Goal: Transaction & Acquisition: Purchase product/service

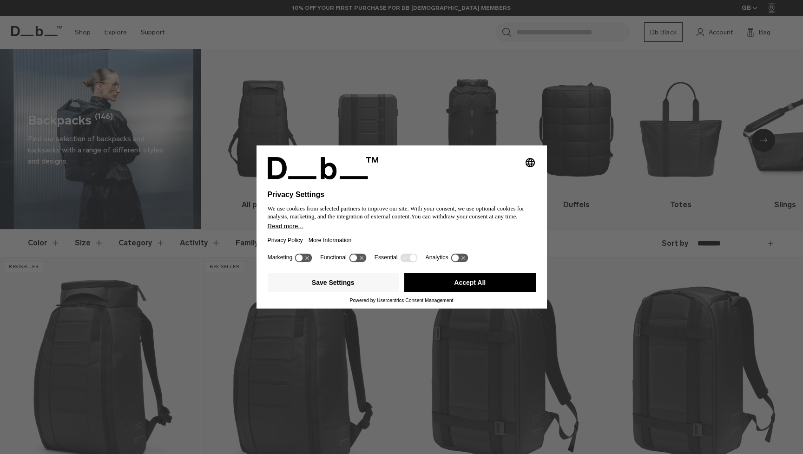
click at [444, 279] on button "Accept All" at bounding box center [470, 282] width 132 height 19
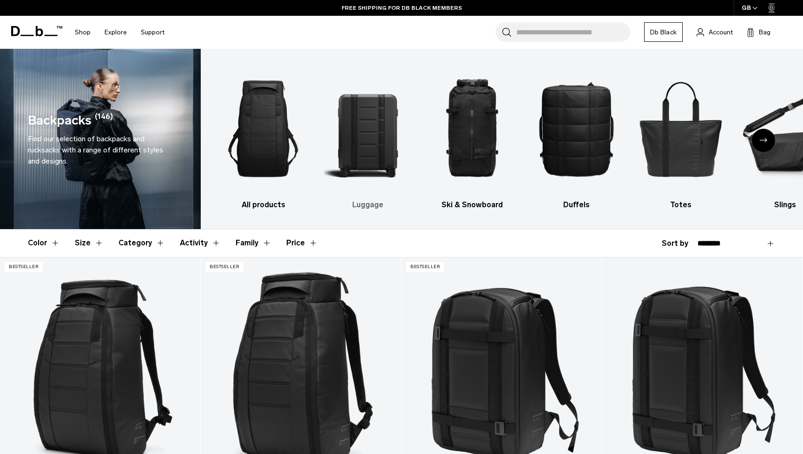
click at [369, 138] on img "2 / 10" at bounding box center [368, 129] width 88 height 132
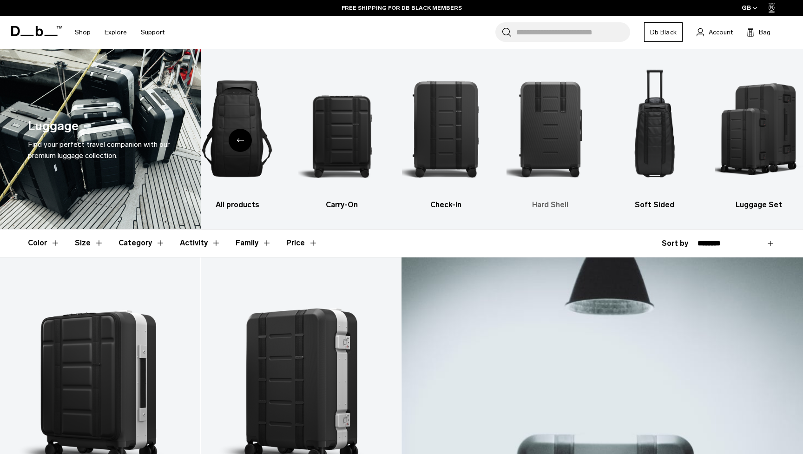
click at [553, 128] on img "4 / 6" at bounding box center [550, 129] width 88 height 132
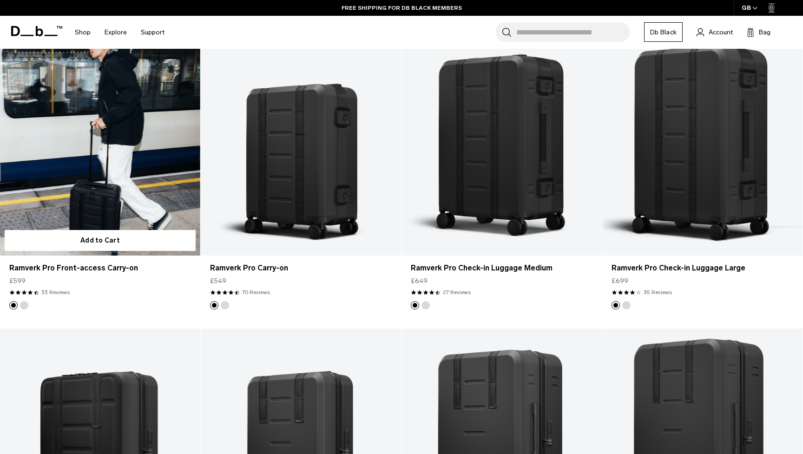
scroll to position [228, 0]
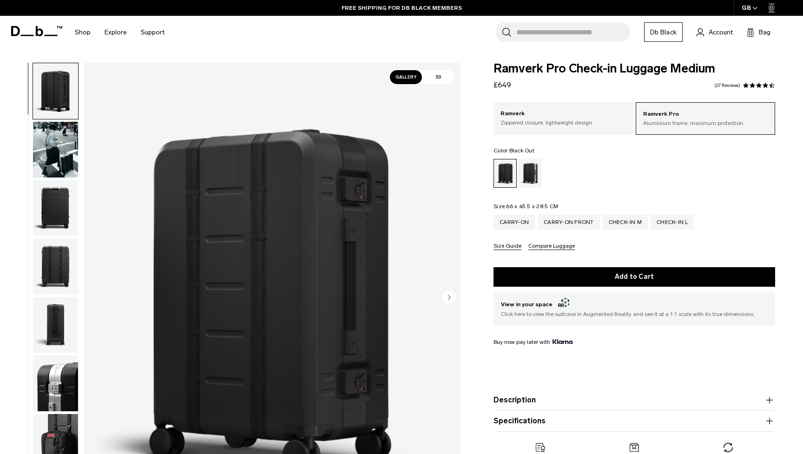
click at [60, 163] on img "button" at bounding box center [55, 150] width 45 height 56
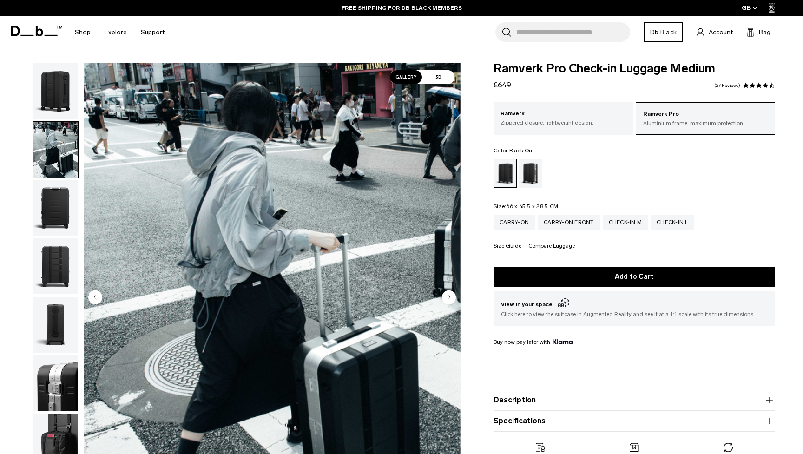
scroll to position [59, 0]
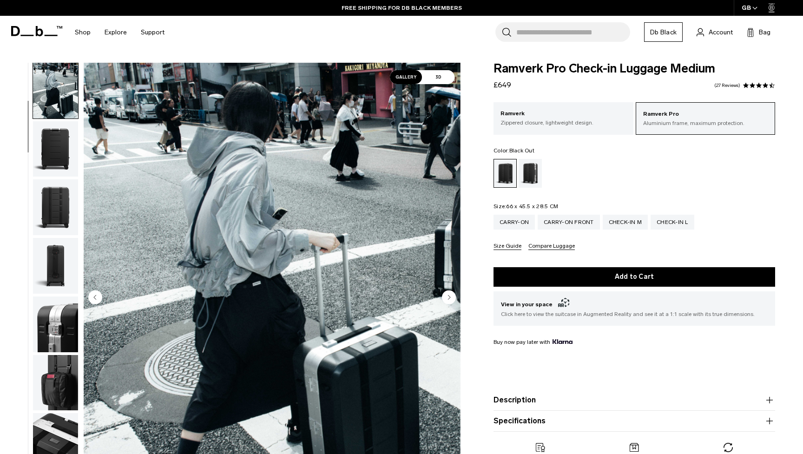
click at [60, 155] on img "button" at bounding box center [55, 149] width 45 height 56
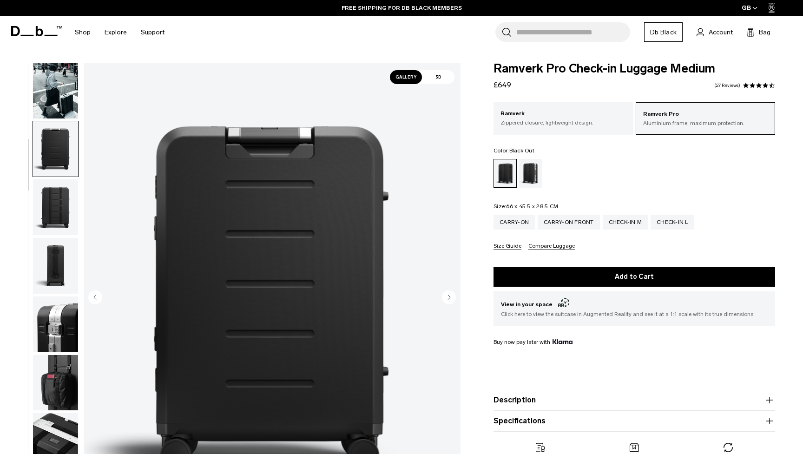
scroll to position [119, 0]
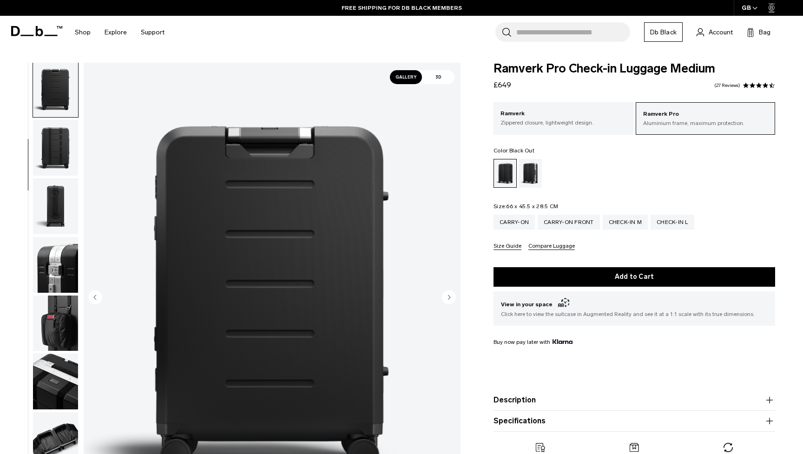
click at [58, 205] on img "button" at bounding box center [55, 206] width 45 height 56
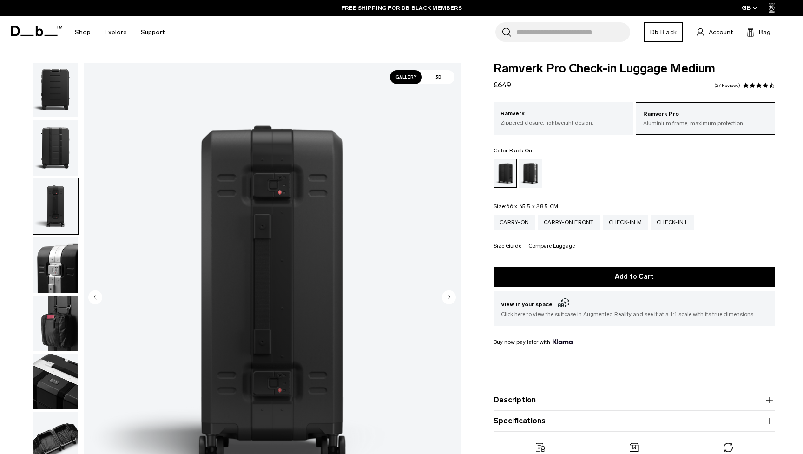
scroll to position [237, 0]
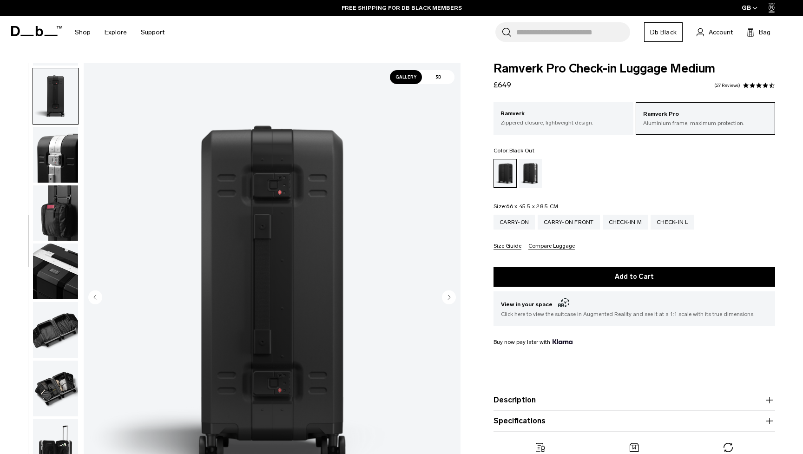
click at [52, 149] on img "button" at bounding box center [55, 155] width 45 height 56
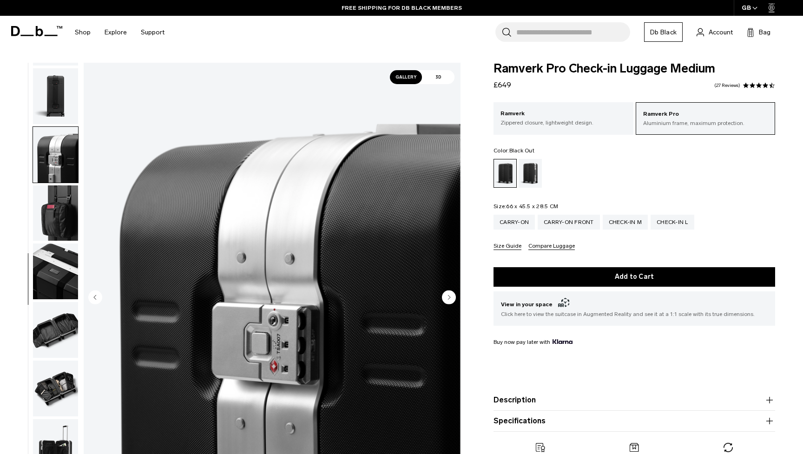
scroll to position [237, 0]
click at [57, 216] on img "button" at bounding box center [55, 213] width 45 height 56
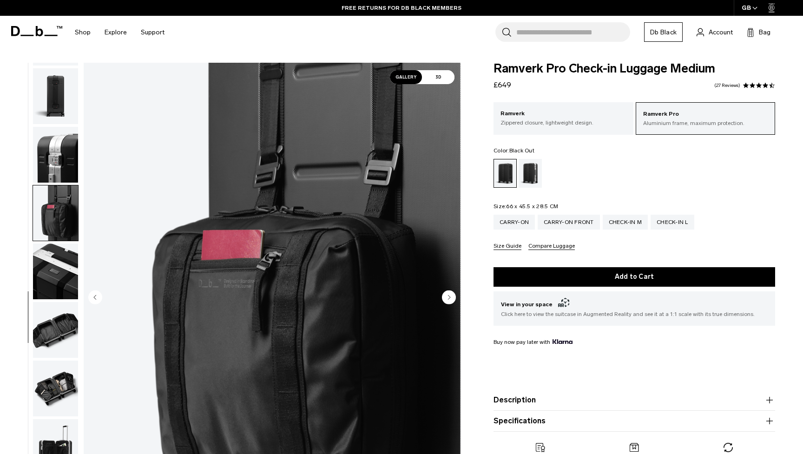
click at [59, 252] on img "button" at bounding box center [55, 272] width 45 height 56
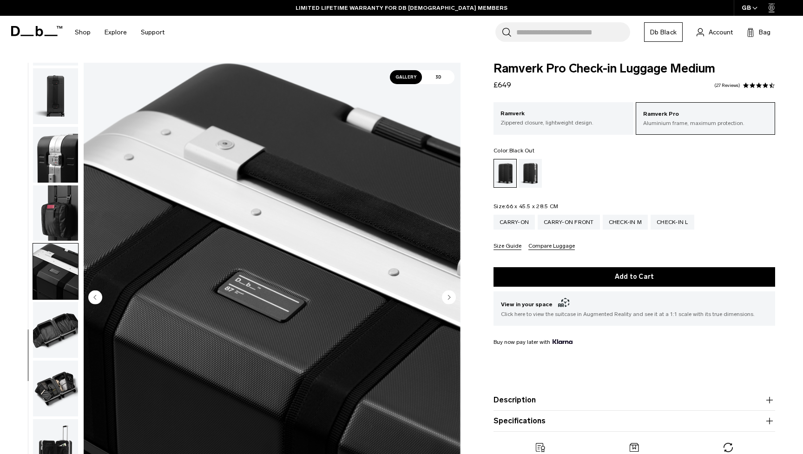
click at [50, 317] on img "button" at bounding box center [55, 330] width 45 height 56
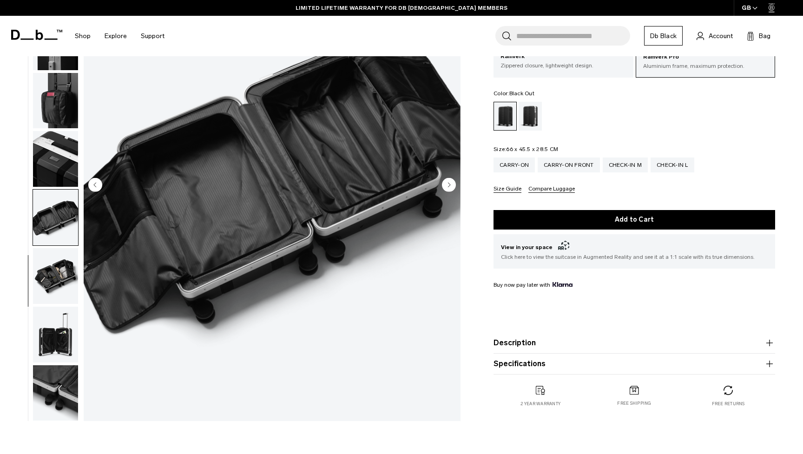
scroll to position [113, 0]
click at [46, 258] on img "button" at bounding box center [55, 276] width 45 height 56
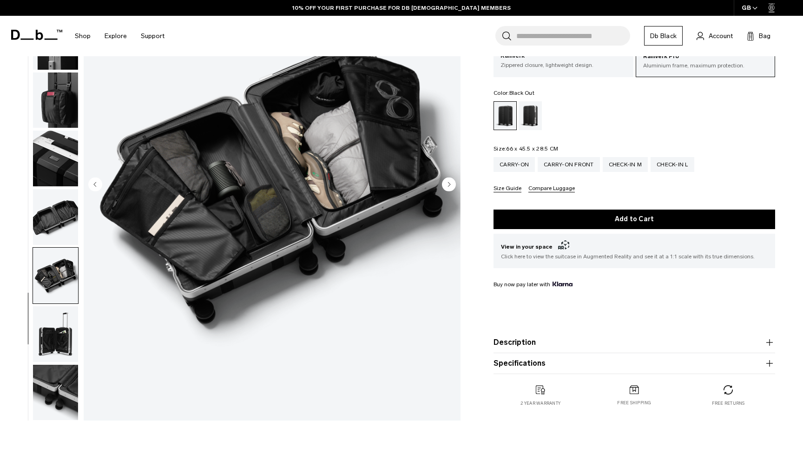
click at [507, 192] on button "Size Guide" at bounding box center [508, 188] width 28 height 7
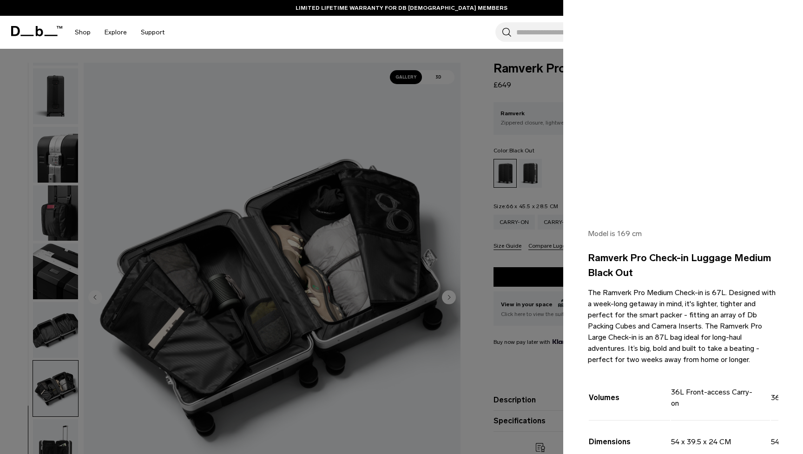
scroll to position [37, 0]
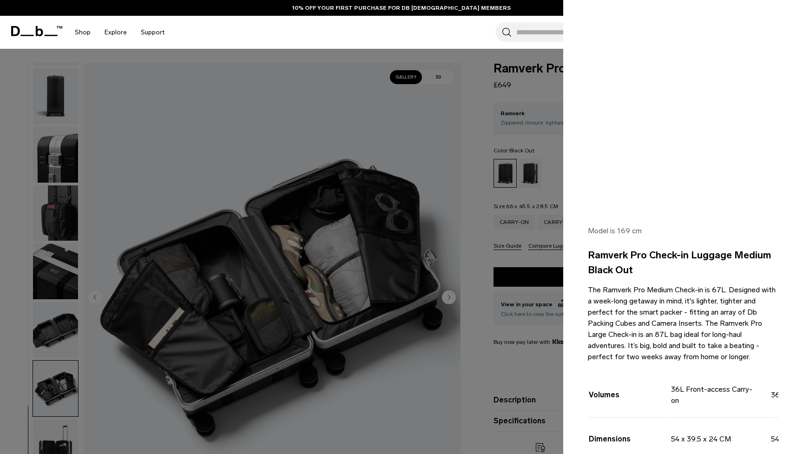
click at [420, 236] on div at bounding box center [401, 227] width 803 height 454
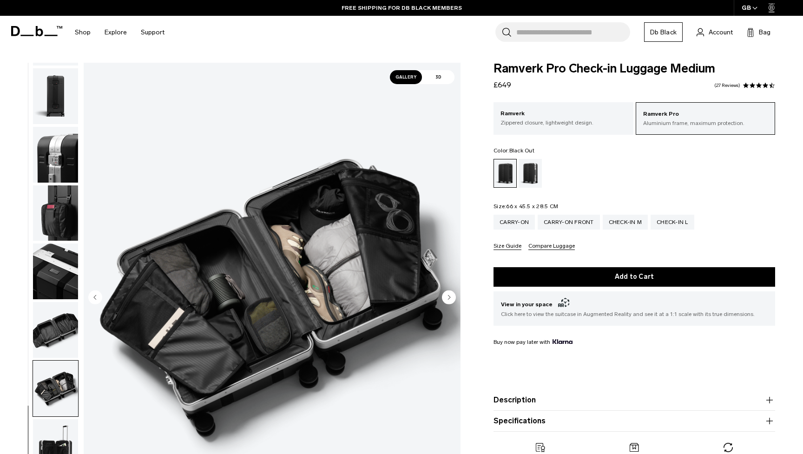
click at [420, 236] on img "10 / 12" at bounding box center [272, 298] width 377 height 471
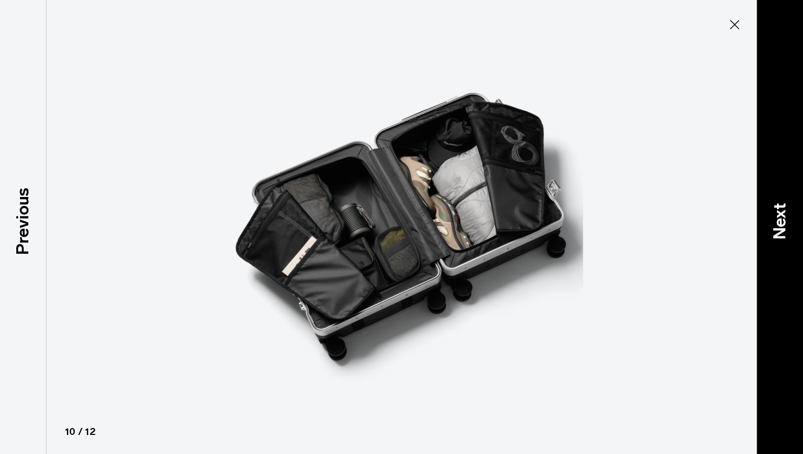
click at [777, 217] on p "Next" at bounding box center [779, 221] width 25 height 37
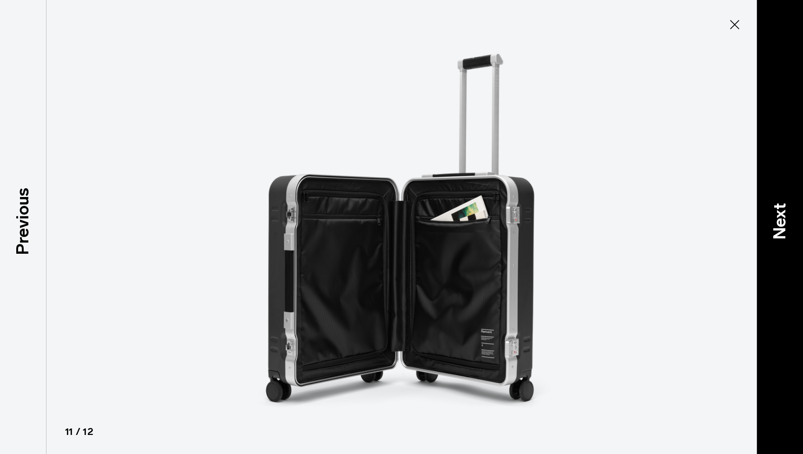
click at [777, 217] on p "Next" at bounding box center [779, 221] width 25 height 37
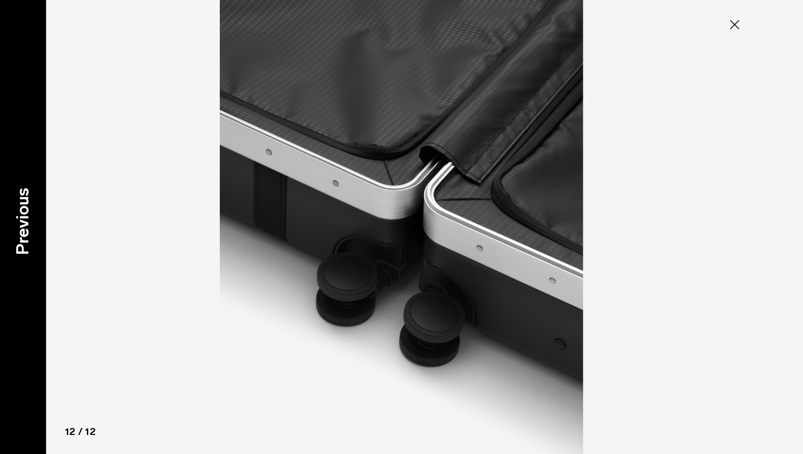
click at [18, 229] on p "Previous" at bounding box center [22, 221] width 25 height 67
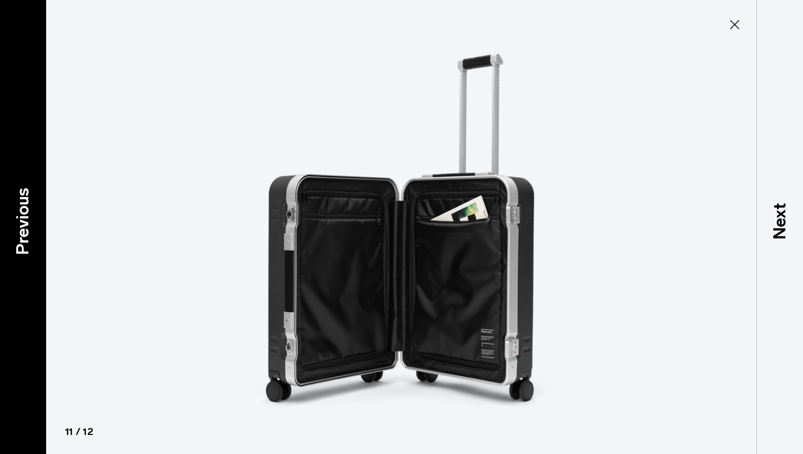
click at [18, 229] on p "Previous" at bounding box center [22, 221] width 25 height 67
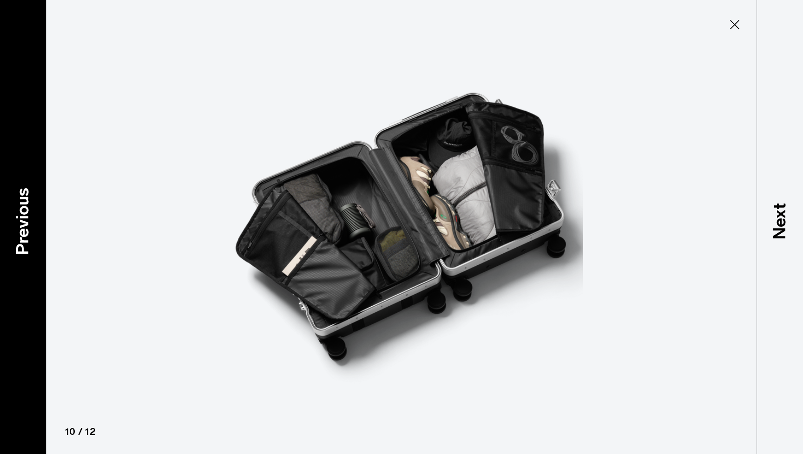
click at [18, 229] on p "Previous" at bounding box center [22, 221] width 25 height 67
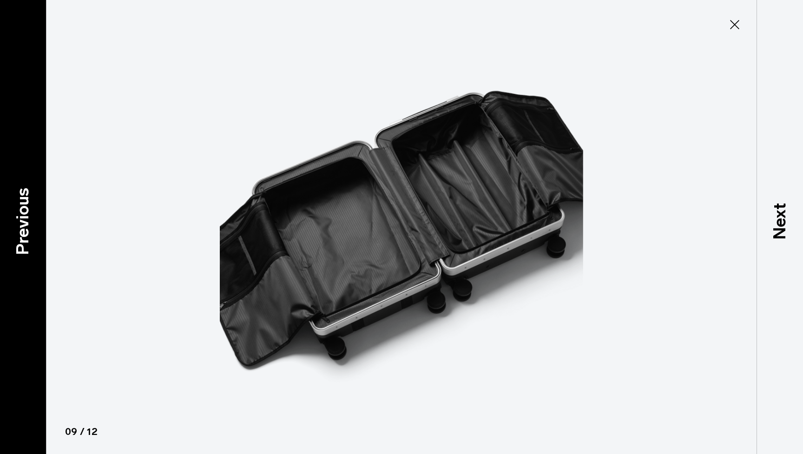
click at [18, 229] on p "Previous" at bounding box center [22, 221] width 25 height 67
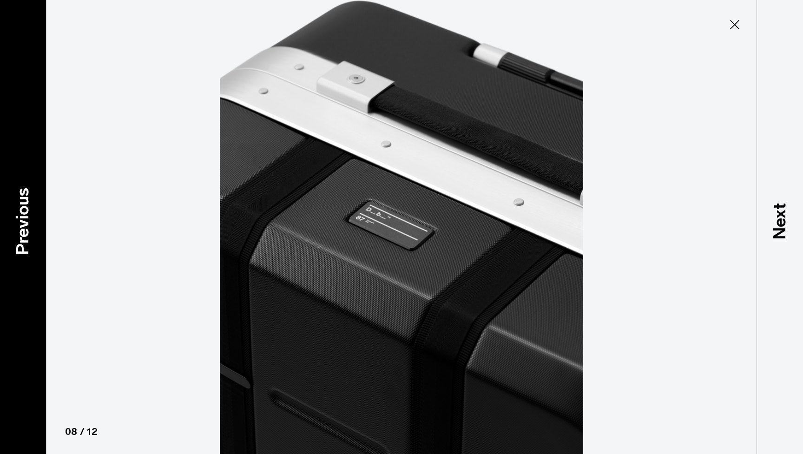
click at [18, 229] on p "Previous" at bounding box center [22, 221] width 25 height 67
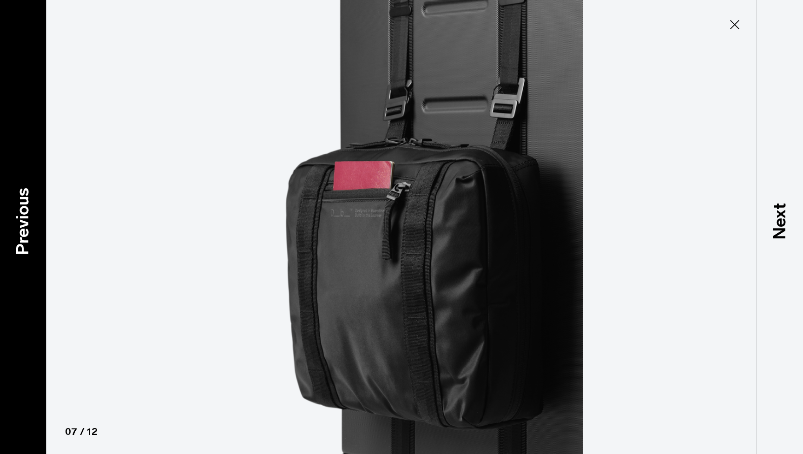
click at [18, 229] on p "Previous" at bounding box center [22, 221] width 25 height 67
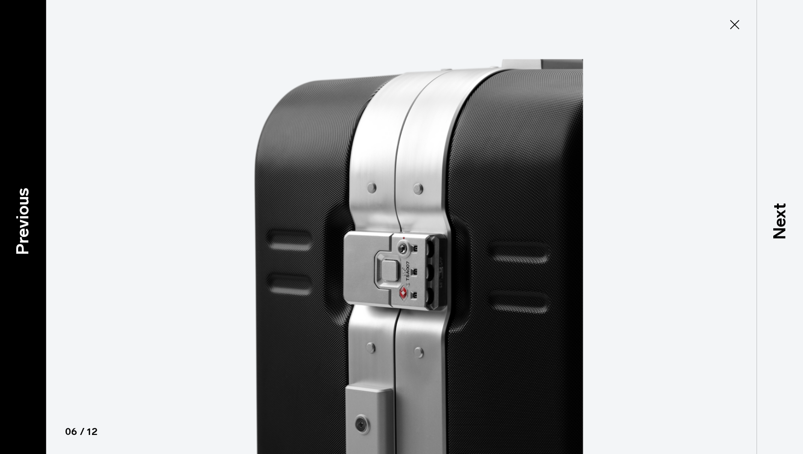
click at [18, 229] on p "Previous" at bounding box center [22, 221] width 25 height 67
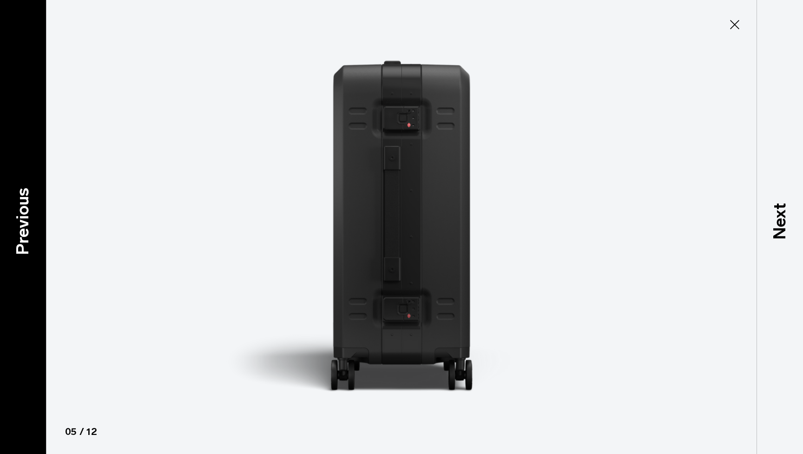
click at [18, 229] on p "Previous" at bounding box center [22, 221] width 25 height 67
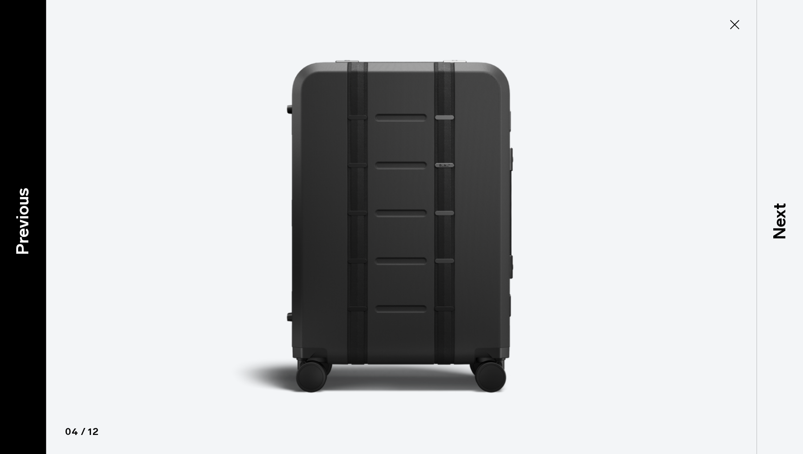
click at [18, 229] on p "Previous" at bounding box center [22, 221] width 25 height 67
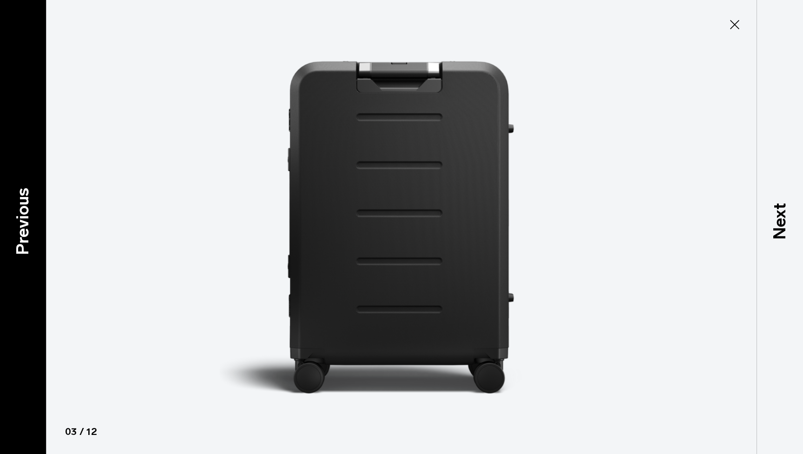
click at [18, 229] on p "Previous" at bounding box center [22, 221] width 25 height 67
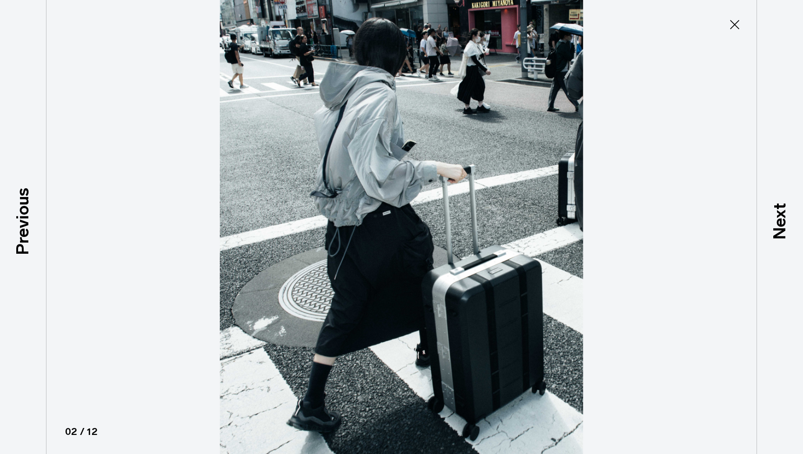
click at [731, 24] on icon at bounding box center [734, 24] width 15 height 15
